Goal: Transaction & Acquisition: Purchase product/service

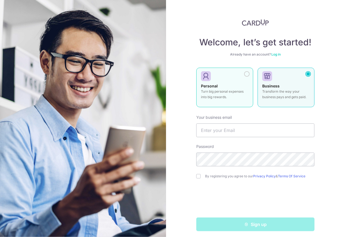
click at [210, 92] on p "Turn big personal expenses into big rewards." at bounding box center [225, 94] width 48 height 11
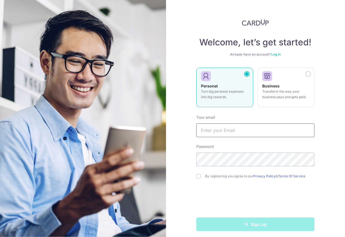
click at [220, 131] on input "text" at bounding box center [255, 130] width 118 height 14
type input "aobrien@aaco.com.au"
click at [176, 143] on div "Welcome, let’s get started! Already have an account? Log in Personal Turn big p…" at bounding box center [255, 118] width 179 height 237
click at [181, 159] on div "Welcome, let’s get started! Already have an account? Log in Personal Turn big p…" at bounding box center [255, 118] width 179 height 237
click at [197, 176] on input "checkbox" at bounding box center [198, 176] width 4 height 4
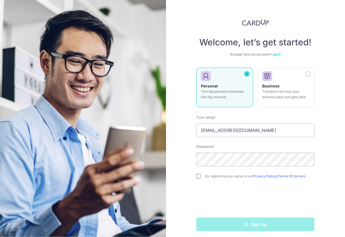
checkbox input "true"
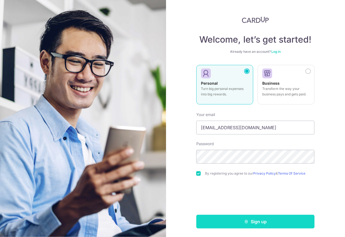
click at [237, 221] on button "Sign up" at bounding box center [255, 222] width 118 height 14
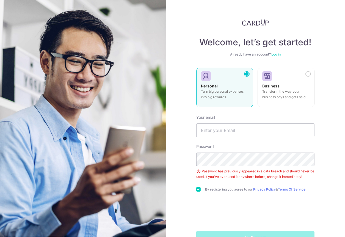
scroll to position [16, 0]
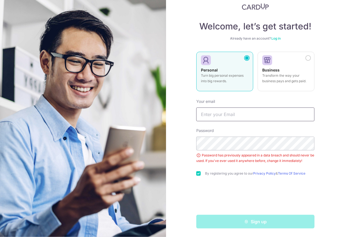
click at [212, 115] on input "text" at bounding box center [255, 114] width 118 height 14
type input "[EMAIL_ADDRESS][DOMAIN_NAME]"
click at [171, 123] on div "Welcome, let’s get started! Already have an account? Log in Personal Turn big p…" at bounding box center [255, 118] width 179 height 237
click at [188, 137] on div "Welcome, let’s get started! Already have an account? Log in Personal Turn big p…" at bounding box center [255, 118] width 179 height 237
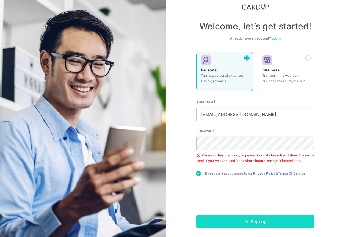
click at [225, 220] on button "Sign up" at bounding box center [255, 222] width 118 height 14
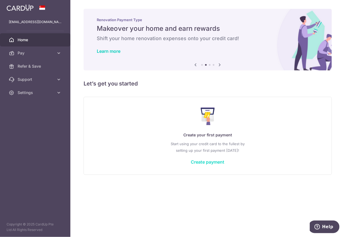
click at [211, 161] on link "Create payment" at bounding box center [208, 161] width 34 height 5
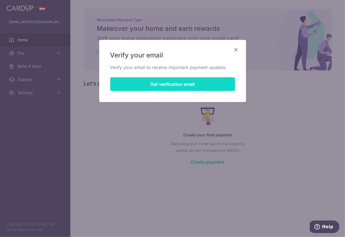
click at [154, 83] on button "Get verification email" at bounding box center [172, 84] width 125 height 14
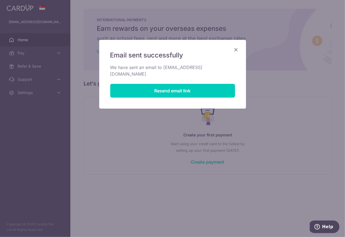
click at [235, 50] on icon "Close" at bounding box center [236, 49] width 7 height 7
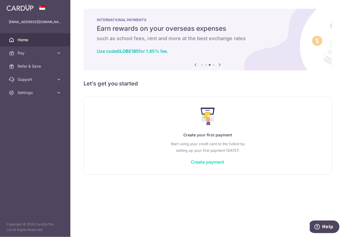
click at [202, 162] on link "Create payment" at bounding box center [208, 161] width 34 height 5
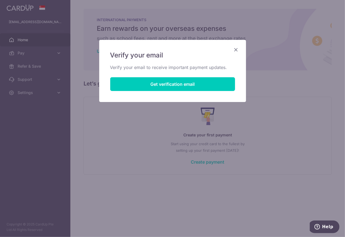
click at [236, 49] on icon "Close" at bounding box center [236, 49] width 7 height 7
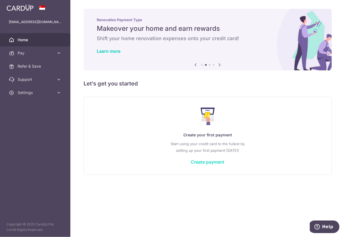
click at [205, 162] on link "Create payment" at bounding box center [208, 161] width 34 height 5
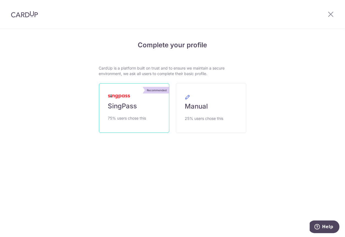
click at [123, 105] on span "SingPass" at bounding box center [122, 106] width 29 height 9
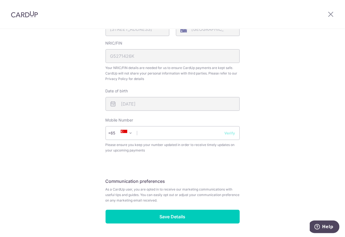
scroll to position [170, 0]
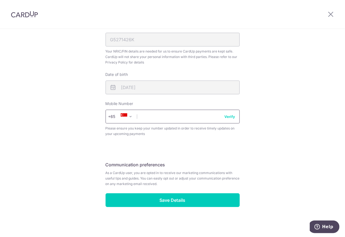
click at [142, 116] on input "text" at bounding box center [172, 117] width 134 height 14
type input "88550306"
click at [20, 111] on div "Review your details Your Details Please provide your full name as per your NRIC…" at bounding box center [172, 48] width 345 height 378
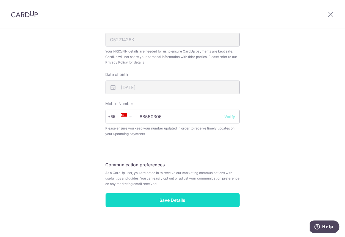
click at [158, 197] on input "Save Details" at bounding box center [172, 200] width 134 height 14
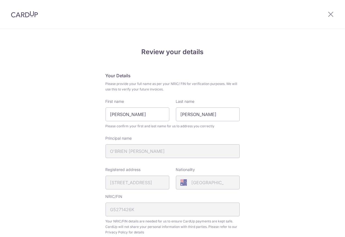
scroll to position [177, 0]
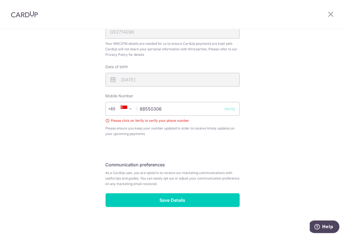
click at [229, 109] on button "Verify" at bounding box center [229, 108] width 11 height 5
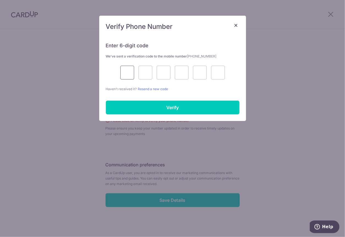
click at [125, 73] on input "text" at bounding box center [127, 73] width 14 height 14
type input "3"
type input "9"
type input "5"
type input "0"
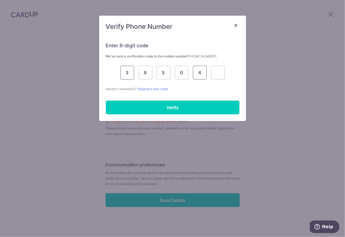
type input "4"
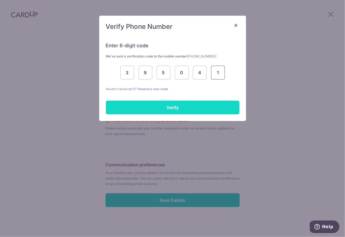
type input "1"
click at [137, 108] on input "Verify" at bounding box center [173, 108] width 134 height 14
click at [171, 105] on input "Verify" at bounding box center [173, 108] width 134 height 14
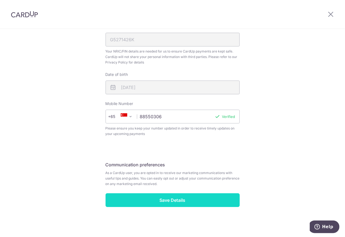
click at [160, 201] on input "Save Details" at bounding box center [172, 200] width 134 height 14
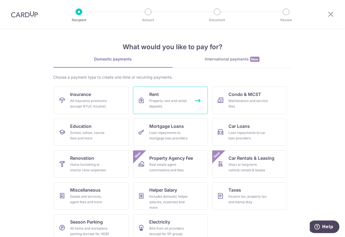
scroll to position [9, 0]
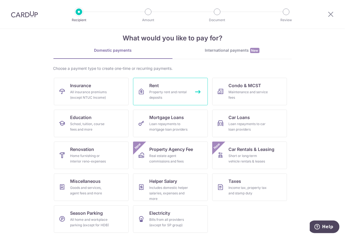
click at [196, 90] on link "Rent Property rent and rental deposits" at bounding box center [170, 91] width 75 height 27
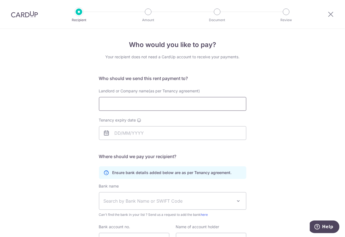
click at [116, 106] on input "Landlord or Company name(as per Tenancy agreement)" at bounding box center [172, 104] width 147 height 14
click at [62, 102] on div "Who would you like to pay? Your recipient does not need a CardUp account to rec…" at bounding box center [172, 160] width 345 height 262
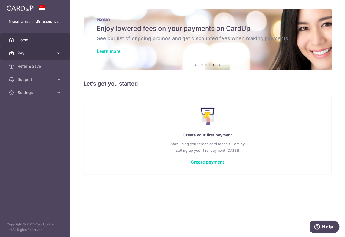
click at [54, 50] on link "Pay" at bounding box center [35, 52] width 70 height 13
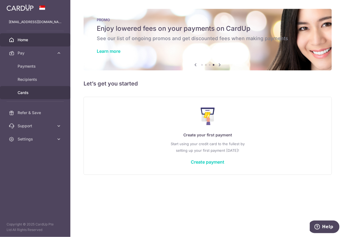
click at [33, 91] on span "Cards" at bounding box center [36, 92] width 36 height 5
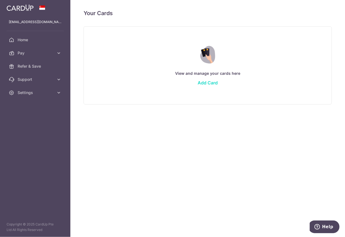
click at [205, 82] on link "Add Card" at bounding box center [208, 82] width 20 height 5
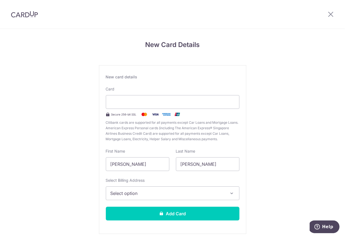
click at [65, 102] on div "New Card Details New card details Card Secure 256-bit SSL Citibank cards are su…" at bounding box center [172, 144] width 345 height 231
click at [269, 87] on div "New Card Details New card details Card Secure 256-bit SSL Citibank cards are su…" at bounding box center [172, 144] width 345 height 231
click at [157, 193] on span "Select option" at bounding box center [167, 193] width 114 height 7
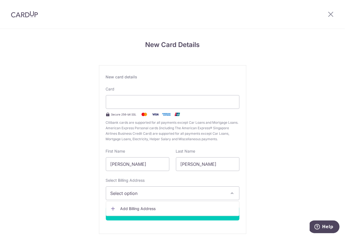
click at [157, 193] on span "Select option" at bounding box center [167, 193] width 114 height 7
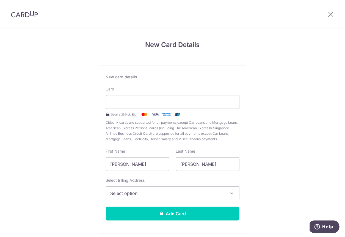
click at [157, 193] on span "Select option" at bounding box center [167, 193] width 114 height 7
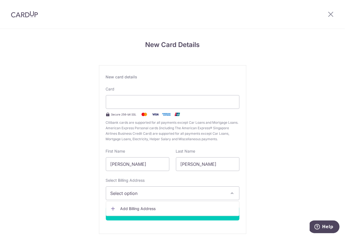
click at [136, 206] on span "Add Billing Address" at bounding box center [177, 208] width 114 height 5
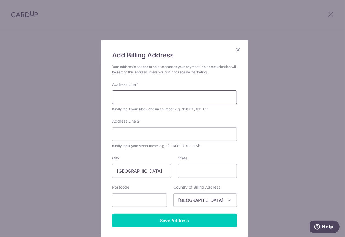
click at [122, 98] on input "Address Line 1" at bounding box center [174, 97] width 125 height 14
type input "6"
type input "#14-00 Vantage"
click at [120, 134] on input "Address Line 2" at bounding box center [174, 134] width 125 height 14
type input "6 Orange Grove Road"
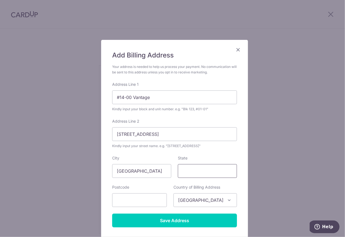
click at [187, 168] on input "State" at bounding box center [207, 171] width 59 height 14
click at [123, 200] on input "text" at bounding box center [139, 200] width 55 height 14
type input "258331"
click at [33, 166] on div "Add Billing Address Your address is needed to help us process your payment. No …" at bounding box center [172, 118] width 345 height 237
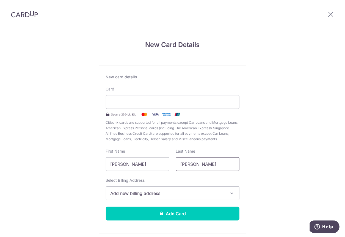
click at [186, 164] on input "[PERSON_NAME]" at bounding box center [207, 164] width 63 height 14
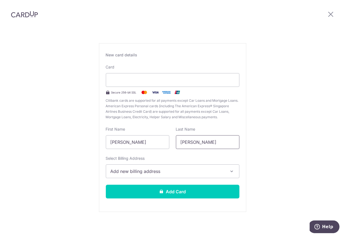
type input "OBrien"
click at [152, 170] on span "Add new billing address" at bounding box center [167, 171] width 114 height 7
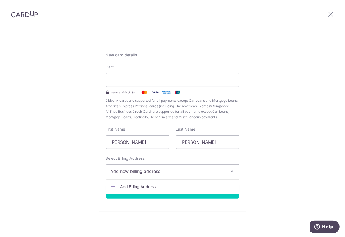
click at [143, 186] on span "Add Billing Address" at bounding box center [177, 186] width 114 height 5
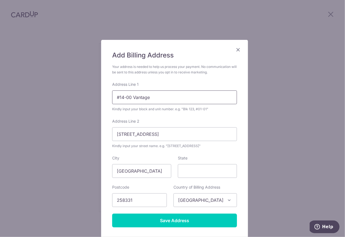
click at [130, 96] on input "#14-00 Vantage" at bounding box center [174, 97] width 125 height 14
type input "#14-00 The Vantage"
click at [60, 89] on div "Add Billing Address Your address is needed to help us process your payment. No …" at bounding box center [172, 118] width 345 height 237
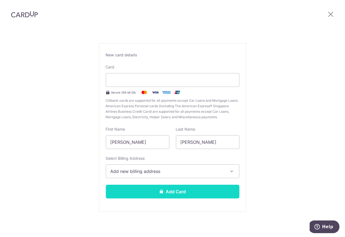
click at [160, 189] on icon at bounding box center [161, 191] width 4 height 4
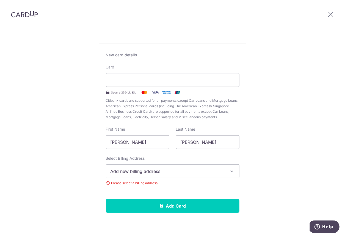
click at [148, 172] on span "Add new billing address" at bounding box center [167, 171] width 114 height 7
click at [132, 187] on span "Add Billing Address" at bounding box center [177, 186] width 114 height 5
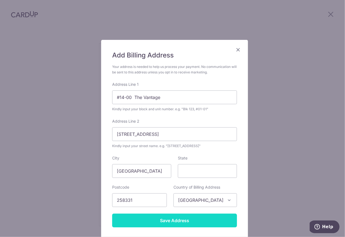
click at [162, 218] on input "Save Address" at bounding box center [174, 220] width 125 height 14
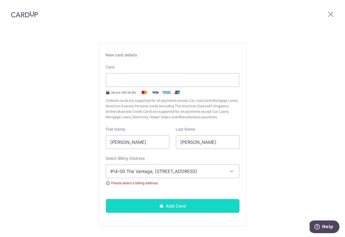
click at [159, 206] on icon at bounding box center [161, 205] width 4 height 4
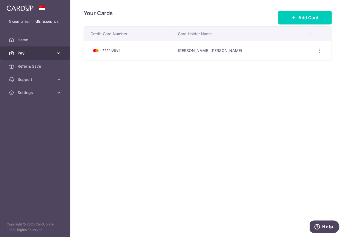
click at [26, 54] on span "Pay" at bounding box center [36, 52] width 36 height 5
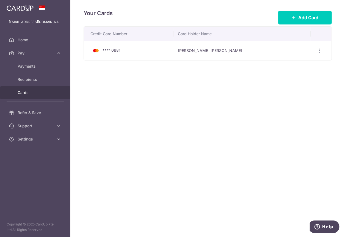
click at [31, 91] on span "Cards" at bounding box center [36, 92] width 36 height 5
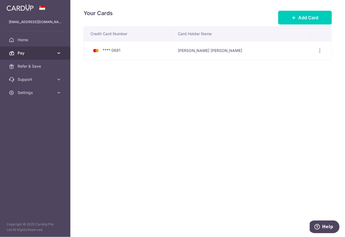
click at [26, 55] on span "Pay" at bounding box center [36, 52] width 36 height 5
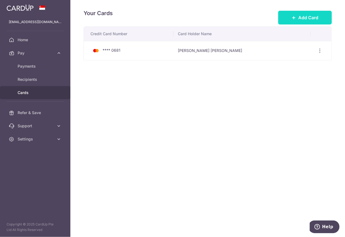
click at [299, 18] on span "Add Card" at bounding box center [308, 17] width 20 height 7
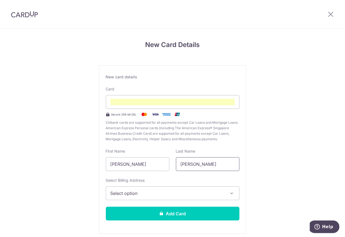
click at [186, 165] on input "[PERSON_NAME]" at bounding box center [207, 164] width 63 height 14
type input "[PERSON_NAME]"
click at [141, 194] on span "Select option" at bounding box center [167, 193] width 114 height 7
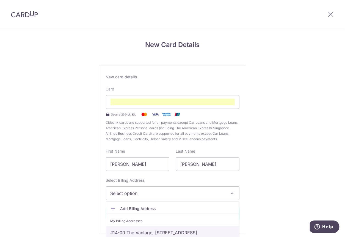
click at [145, 232] on link "#14-00 The Vantage, 6 Orange Grove Road, Singapore, Singapore-258331" at bounding box center [172, 232] width 133 height 13
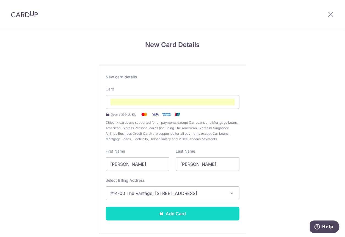
click at [152, 214] on button "Add Card" at bounding box center [173, 214] width 134 height 14
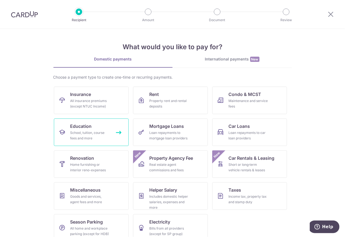
scroll to position [4, 0]
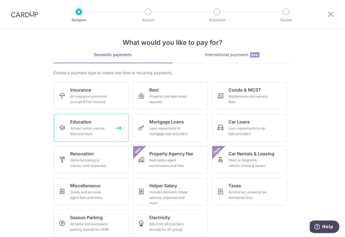
click at [97, 127] on div "School, tuition, course fees and more" at bounding box center [90, 131] width 40 height 11
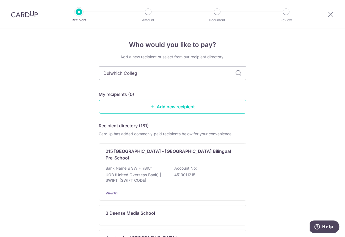
type input "Dulwhich College"
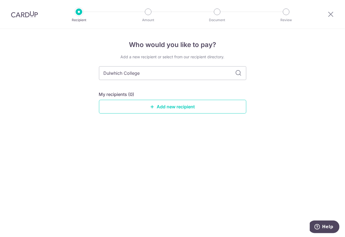
click at [81, 78] on div "Who would you like to pay? Add a new recipient or select from our recipient dir…" at bounding box center [172, 133] width 345 height 208
type input "[GEOGRAPHIC_DATA]"
click at [141, 71] on input "[GEOGRAPHIC_DATA]" at bounding box center [172, 73] width 147 height 14
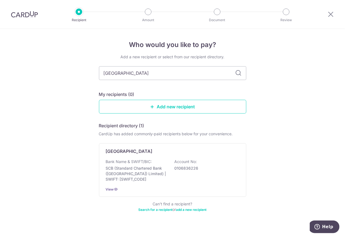
type input "[GEOGRAPHIC_DATA]"
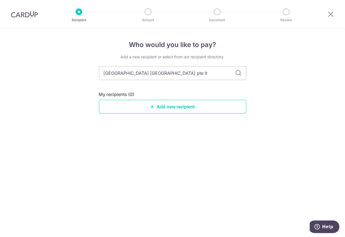
type input "Dulwich College [GEOGRAPHIC_DATA] pte ltd"
click at [78, 96] on div "Who would you like to pay? Add a new recipient or select from our recipient dir…" at bounding box center [172, 133] width 345 height 208
click at [159, 106] on link "Add new recipient" at bounding box center [172, 107] width 147 height 14
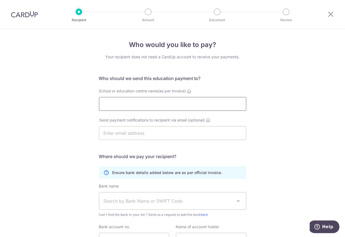
click at [140, 105] on input "School or education centre name(as per invoice)" at bounding box center [172, 104] width 147 height 14
type input "Dulwich College Singapore pty ltd"
click at [124, 136] on input "text" at bounding box center [172, 133] width 147 height 14
type input "[EMAIL_ADDRESS][DOMAIN_NAME]"
type input "Andrew Thomas OBrien"
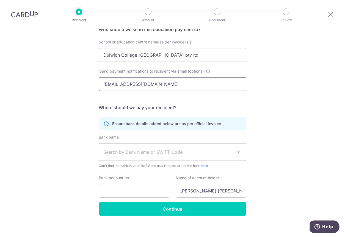
scroll to position [53, 0]
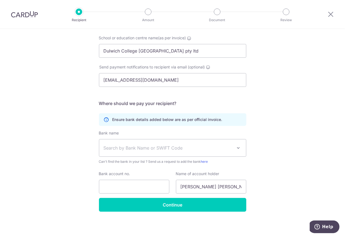
click at [59, 126] on div "Who would you like to pay? Your recipient does not need a CardUp account to rec…" at bounding box center [172, 107] width 345 height 262
click at [119, 145] on span "Search by Bank Name or SWIFT Code" at bounding box center [168, 148] width 129 height 7
click at [118, 146] on span "Search by Bank Name or SWIFT Code" at bounding box center [168, 148] width 129 height 7
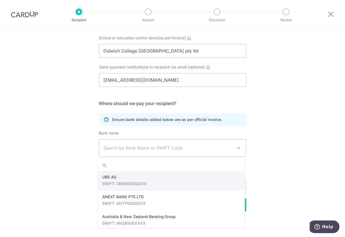
click at [114, 146] on span "Search by Bank Name or SWIFT Code" at bounding box center [168, 148] width 129 height 7
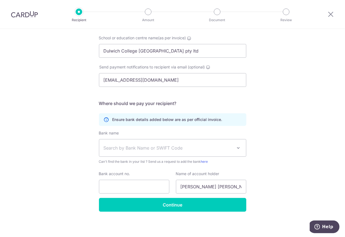
click at [112, 147] on span "Search by Bank Name or SWIFT Code" at bounding box center [168, 148] width 129 height 7
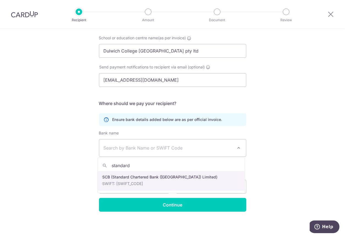
type input "standard"
select select "14"
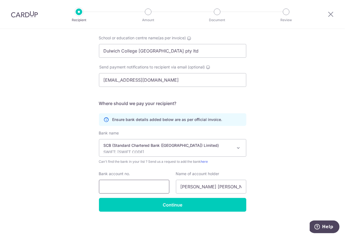
click at [114, 189] on input "Bank account no." at bounding box center [134, 187] width 70 height 14
type input "99027000863"
click at [230, 187] on input "Andrew Thomas OBrien" at bounding box center [211, 187] width 70 height 14
type input "A"
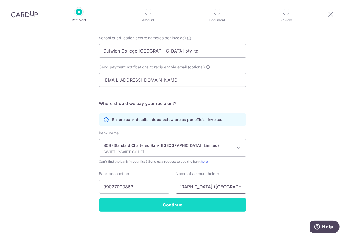
type input "Dulwich College (singapore) Pte Ltd"
click at [177, 203] on input "Continue" at bounding box center [172, 205] width 147 height 14
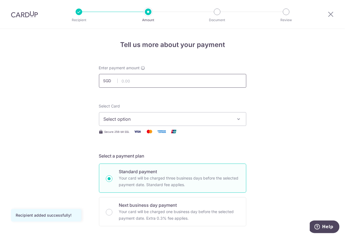
click at [125, 79] on input "text" at bounding box center [172, 81] width 147 height 14
type input "18,740.00"
click at [107, 116] on span "Select option" at bounding box center [168, 119] width 128 height 7
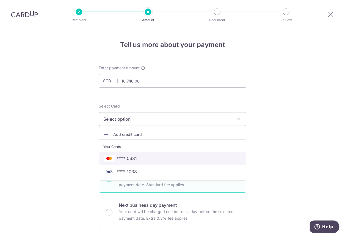
click at [123, 157] on span "**** 0681" at bounding box center [127, 158] width 20 height 7
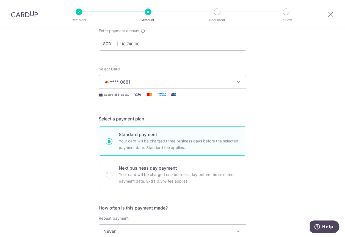
scroll to position [37, 0]
click at [139, 84] on span "**** 0681" at bounding box center [168, 81] width 128 height 7
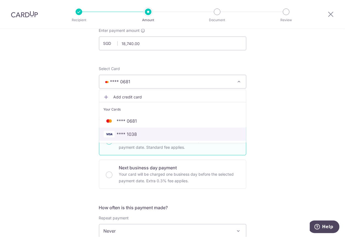
click at [130, 134] on span "**** 1038" at bounding box center [127, 134] width 20 height 7
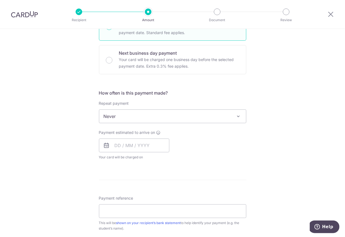
scroll to position [152, 0]
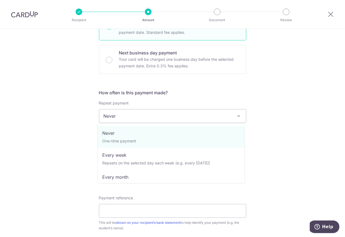
click at [132, 113] on span "Never" at bounding box center [172, 115] width 147 height 13
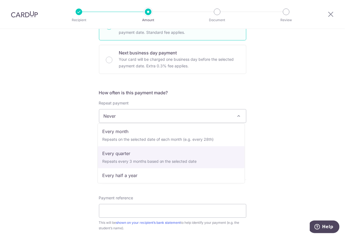
scroll to position [55, 0]
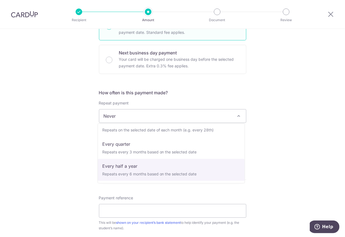
select select "5"
